Goal: Navigation & Orientation: Find specific page/section

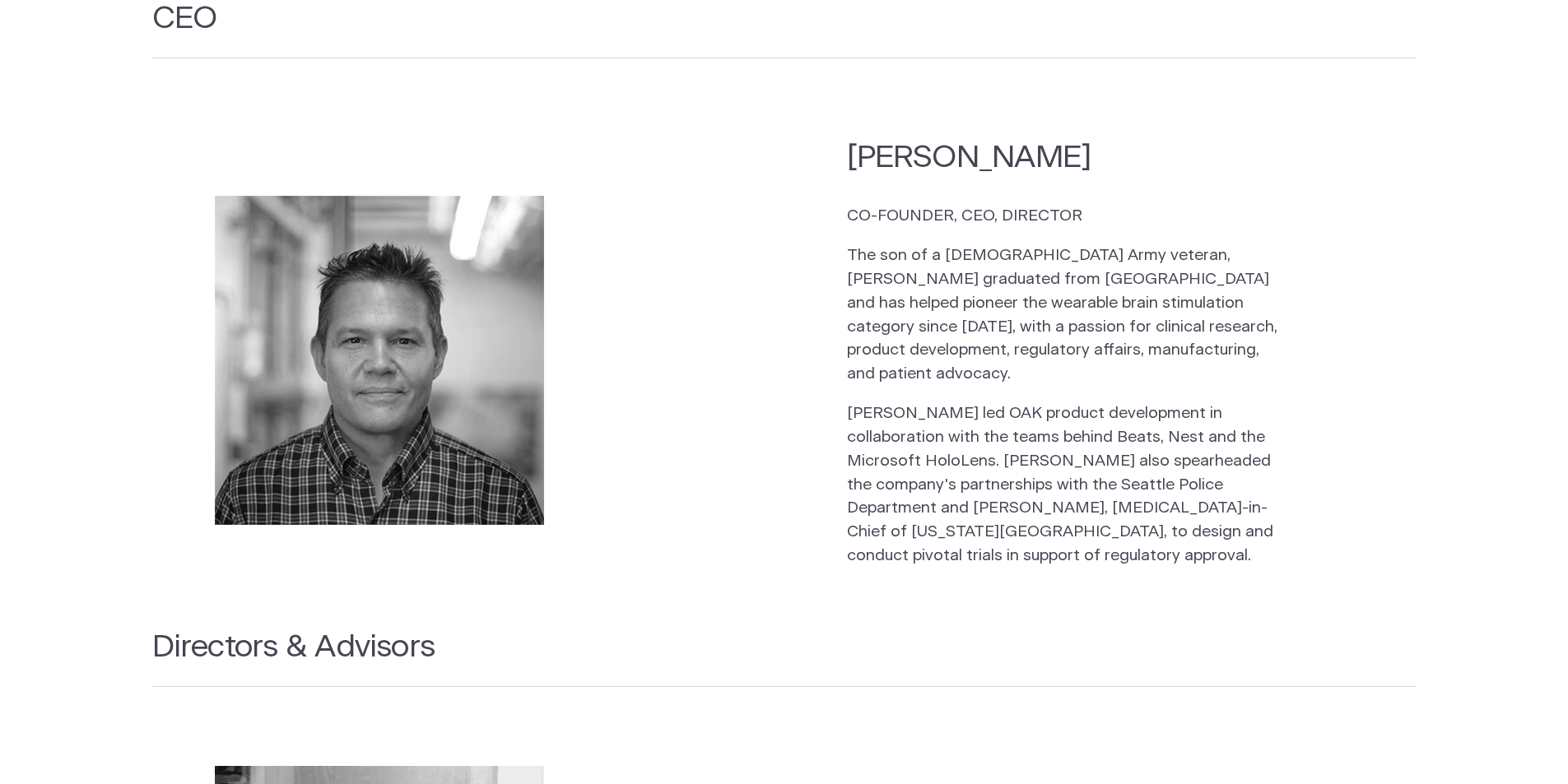
scroll to position [2222, 0]
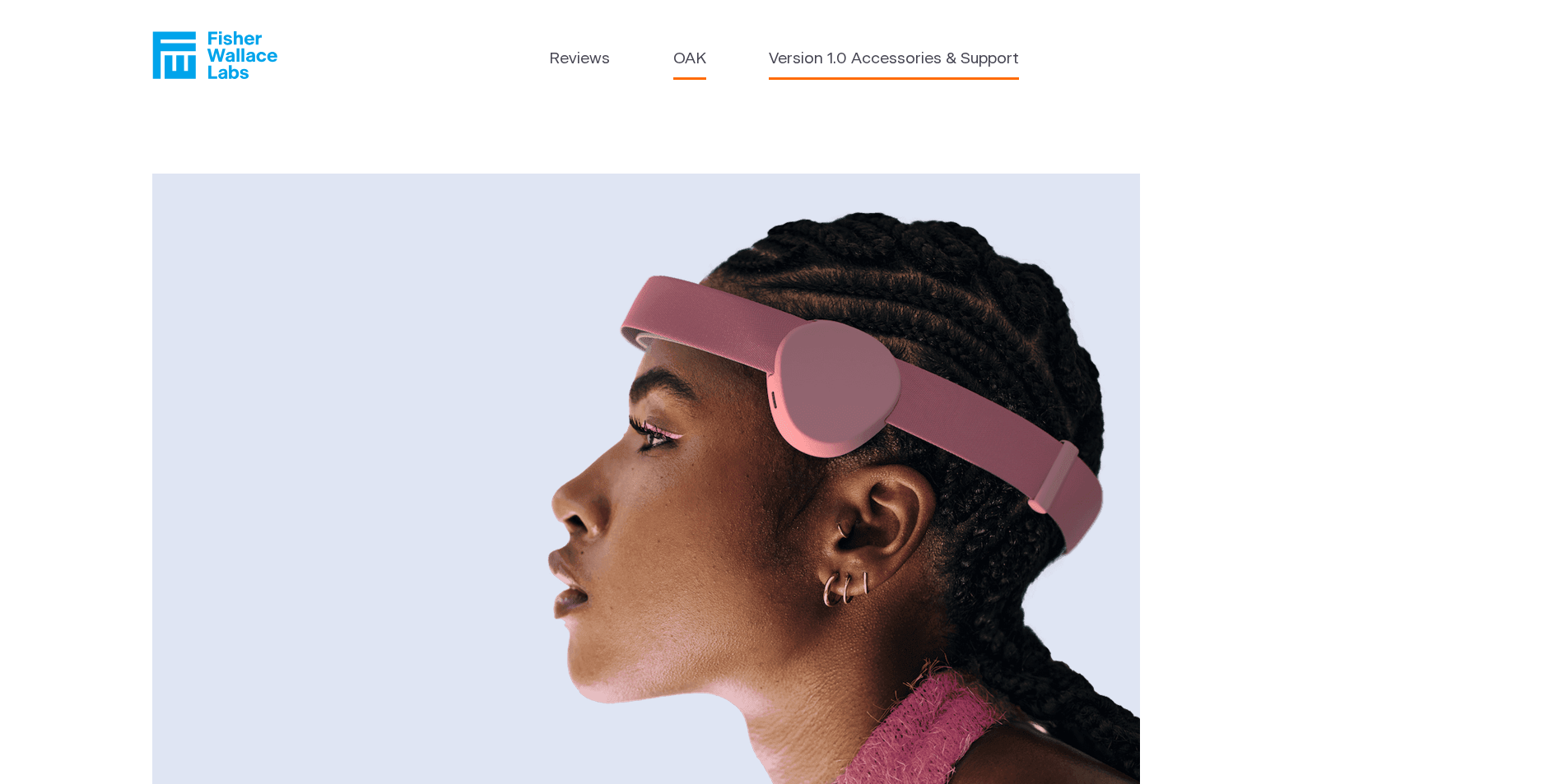
click at [880, 63] on link "Version 1.0 Accessories & Support" at bounding box center [894, 60] width 250 height 24
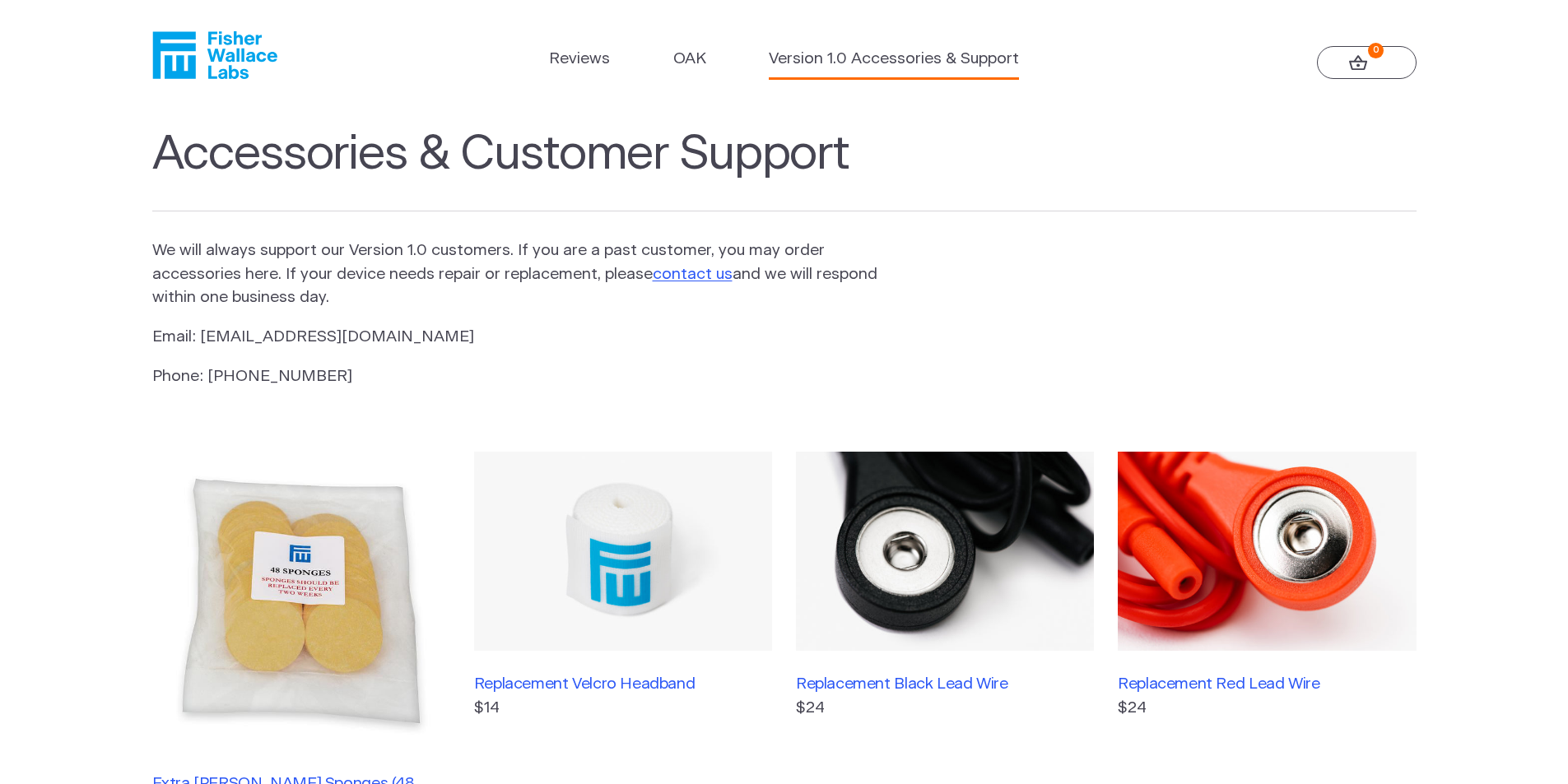
click at [212, 63] on icon "Fisher Wallace" at bounding box center [214, 55] width 125 height 48
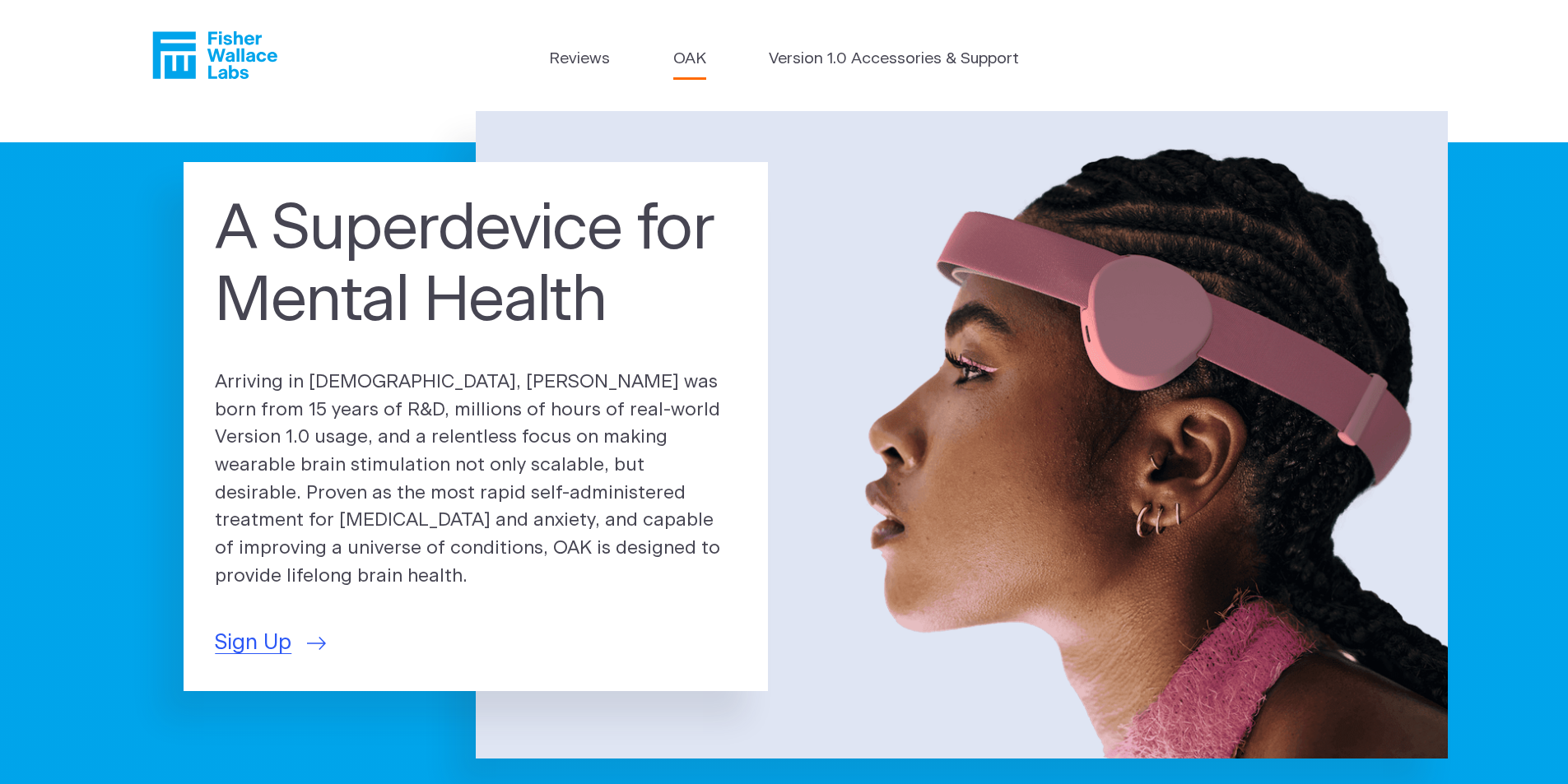
click at [699, 58] on link "OAK" at bounding box center [689, 60] width 33 height 24
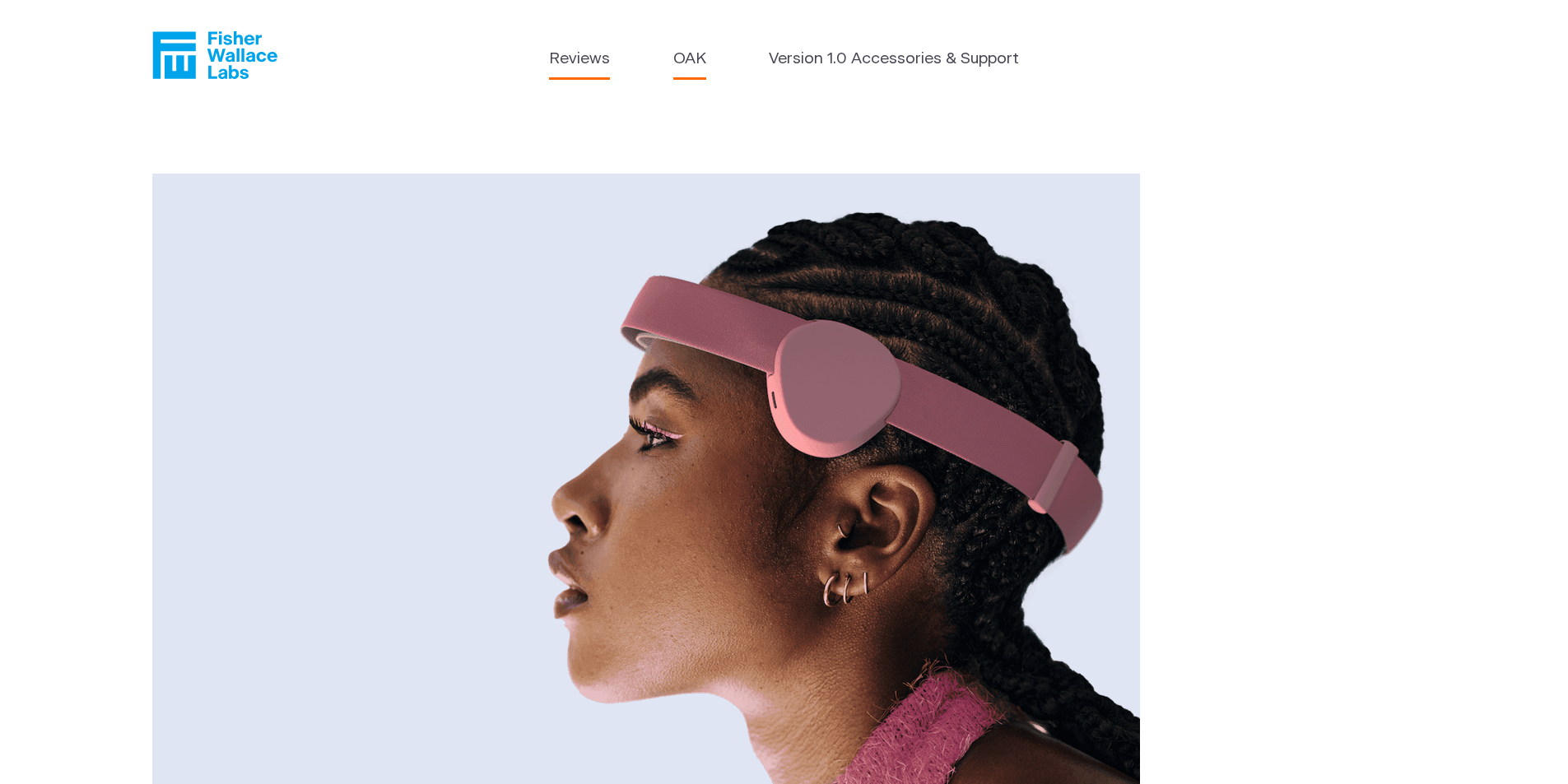
click at [597, 54] on link "Reviews" at bounding box center [579, 60] width 61 height 24
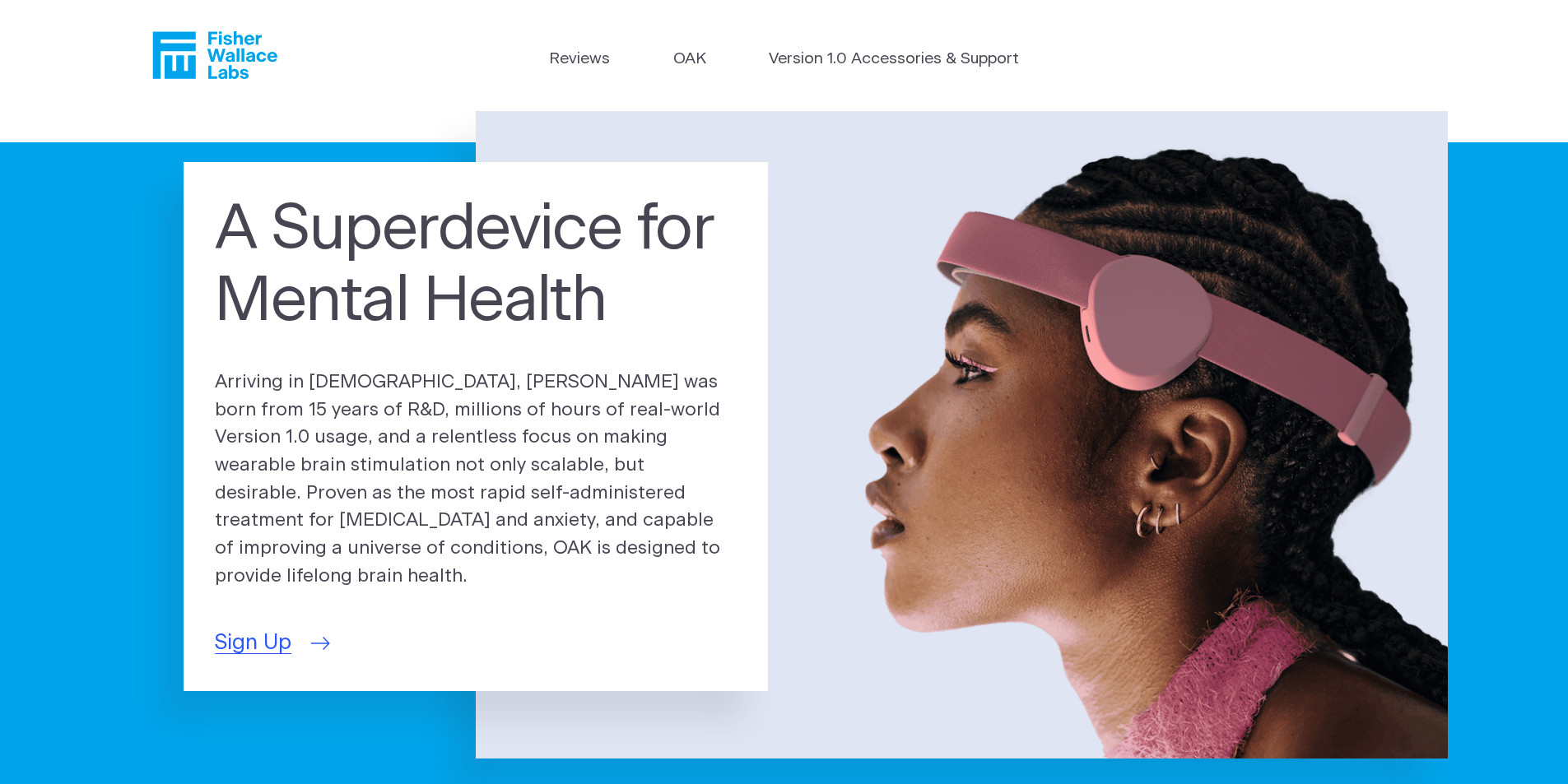
click at [269, 636] on span "Sign Up" at bounding box center [253, 643] width 77 height 32
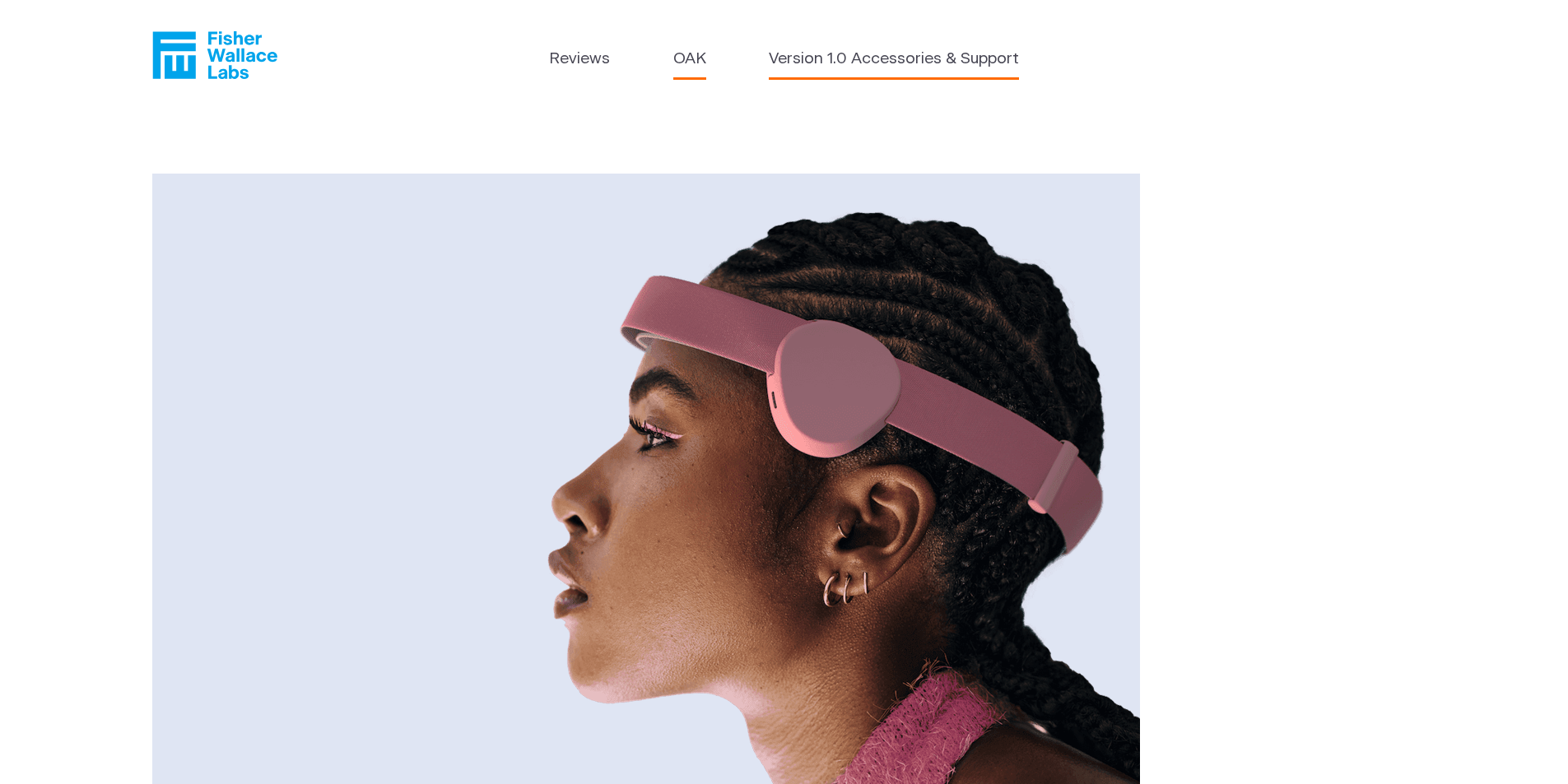
click at [811, 56] on link "Version 1.0 Accessories & Support" at bounding box center [894, 60] width 250 height 24
